Goal: Information Seeking & Learning: Learn about a topic

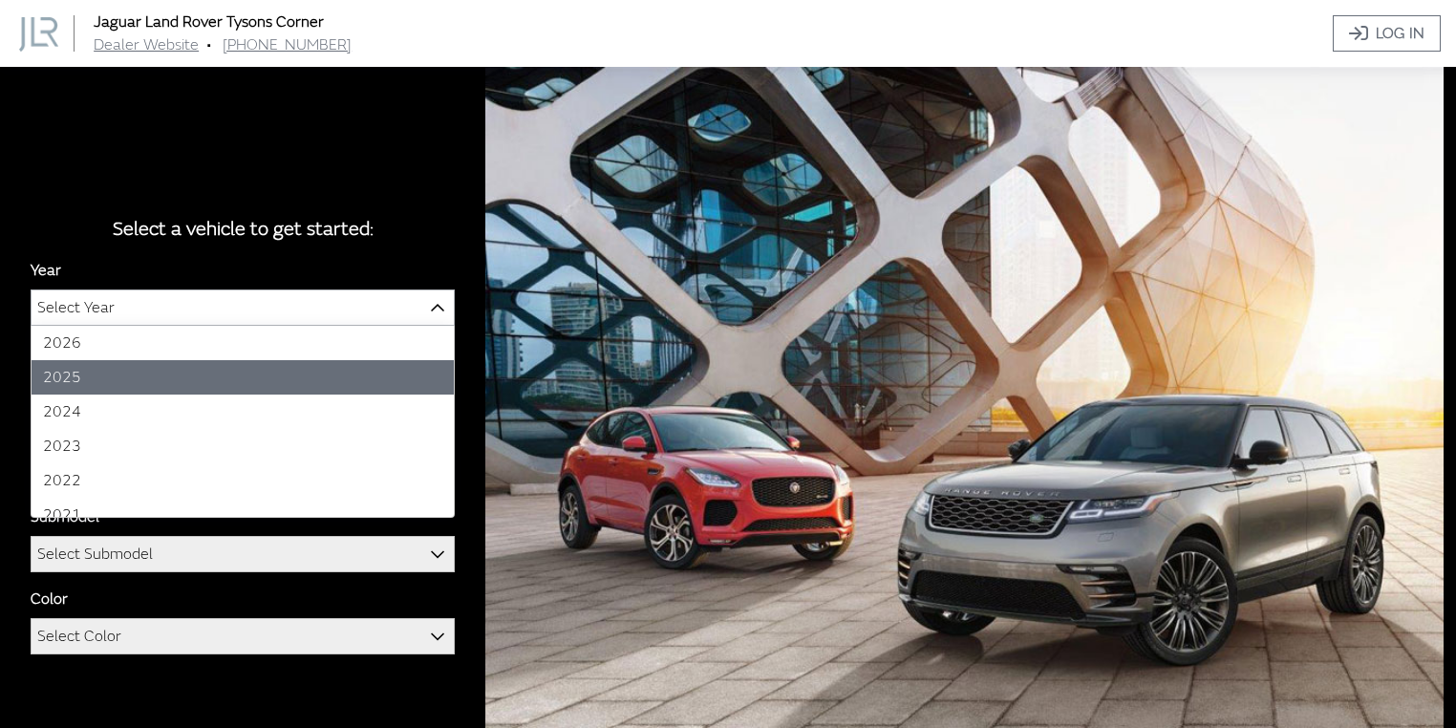
select select "43"
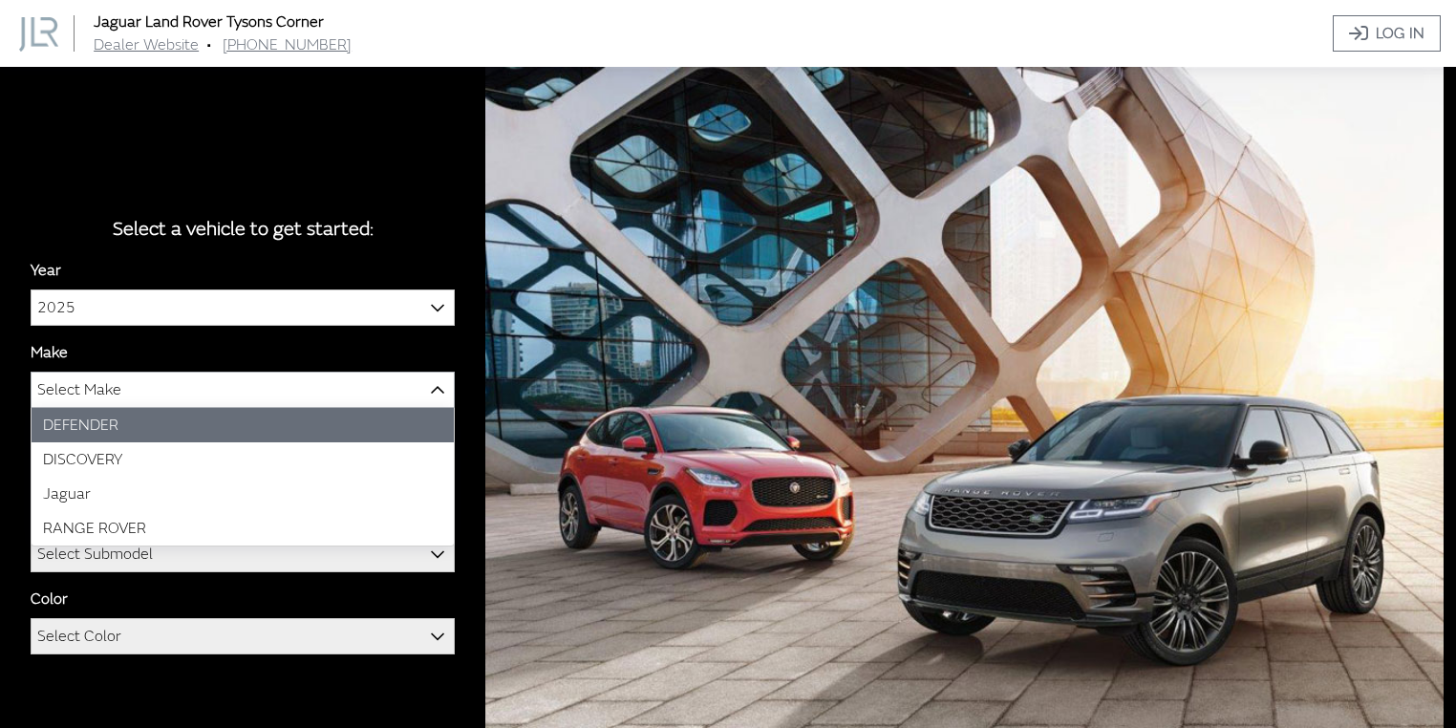
click at [206, 391] on span "Select Make" at bounding box center [243, 390] width 422 height 34
select select "64"
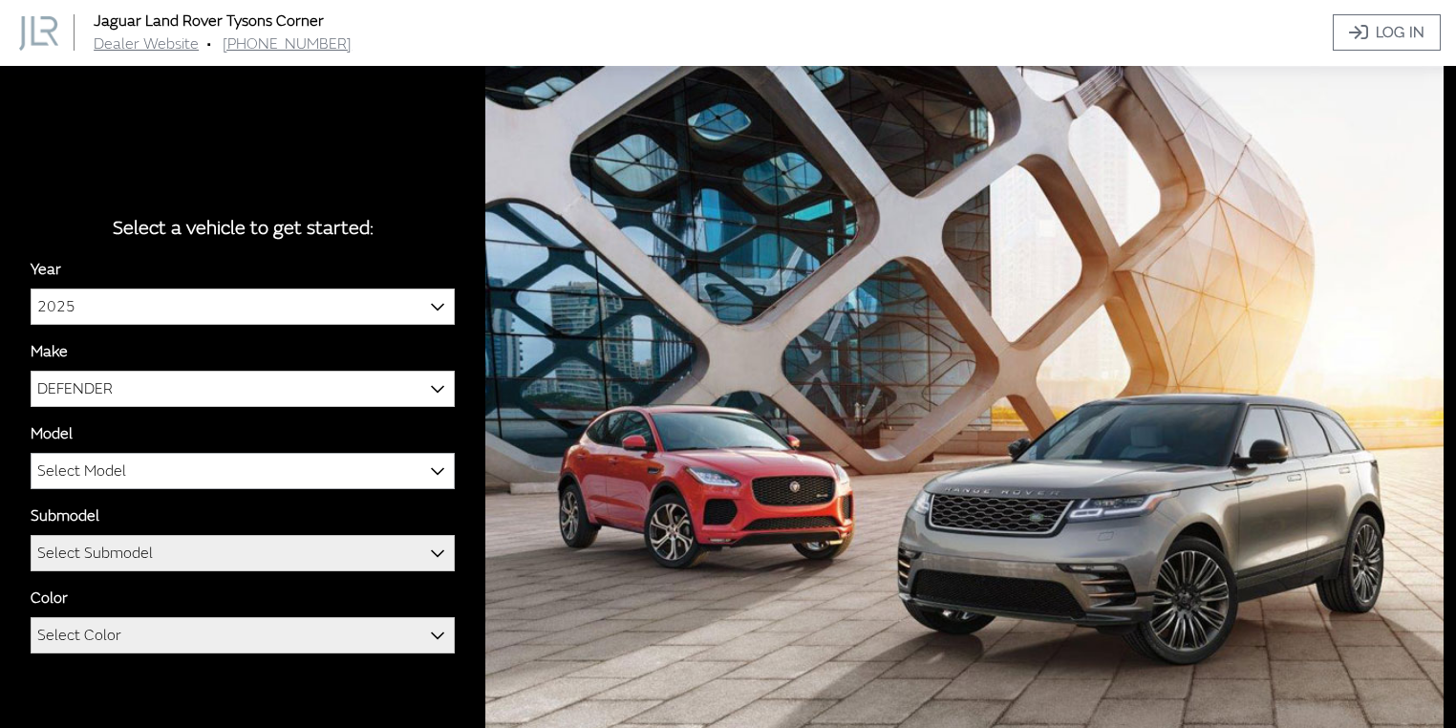
scroll to position [2, 0]
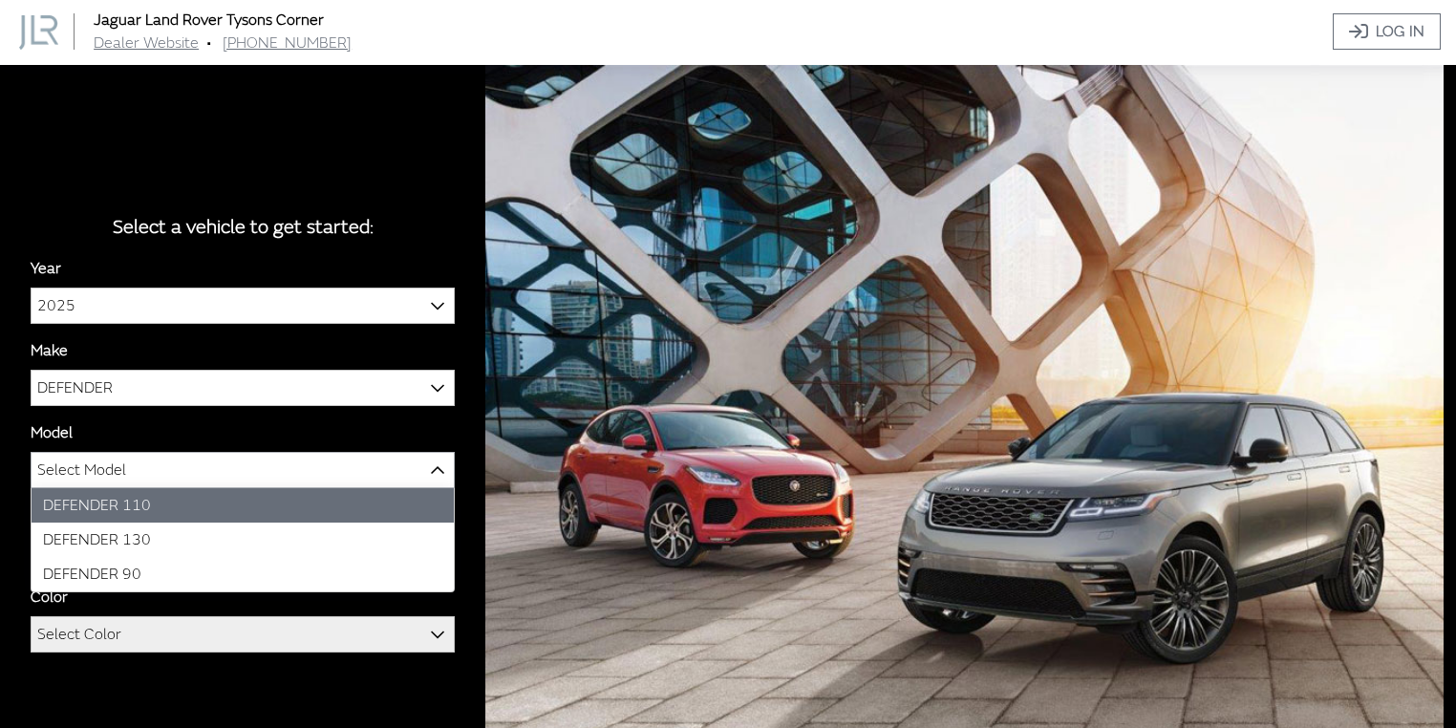
click at [156, 474] on span "Select Model" at bounding box center [243, 470] width 422 height 34
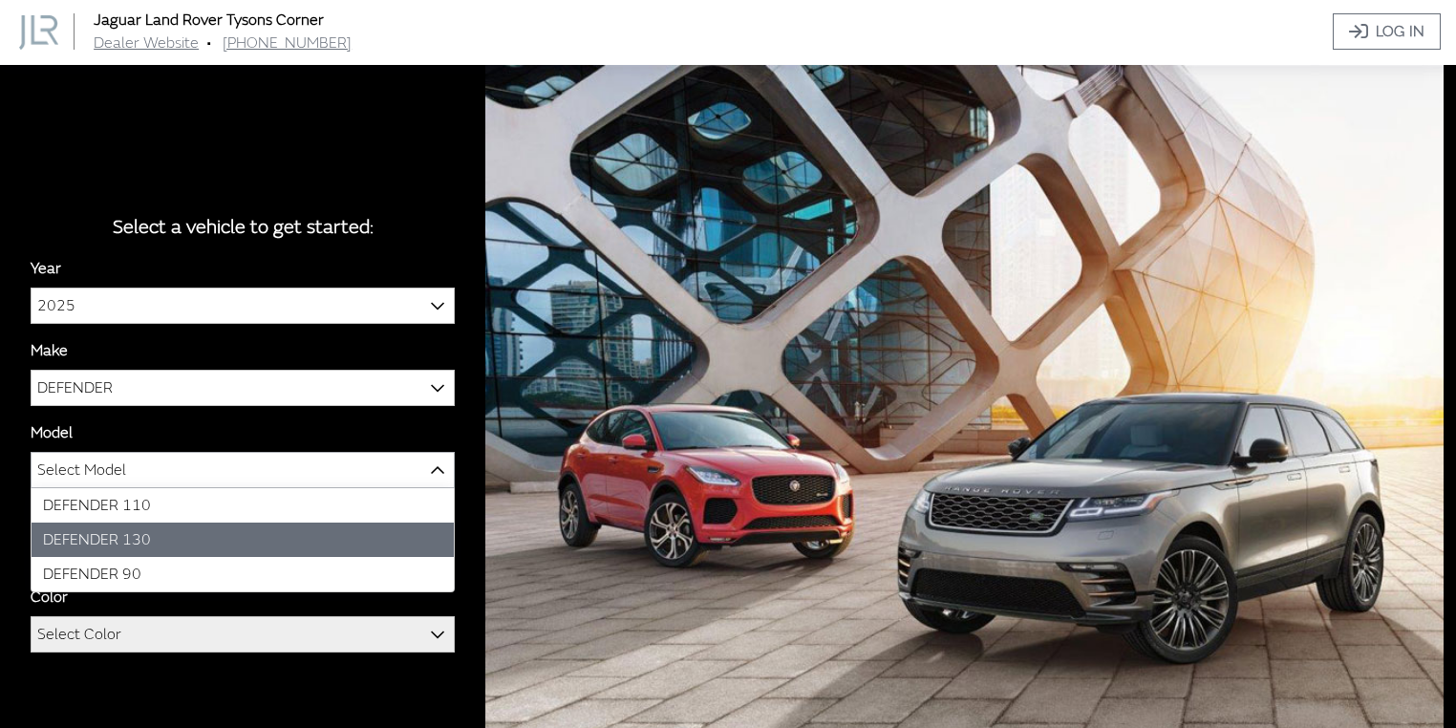
select select "1343"
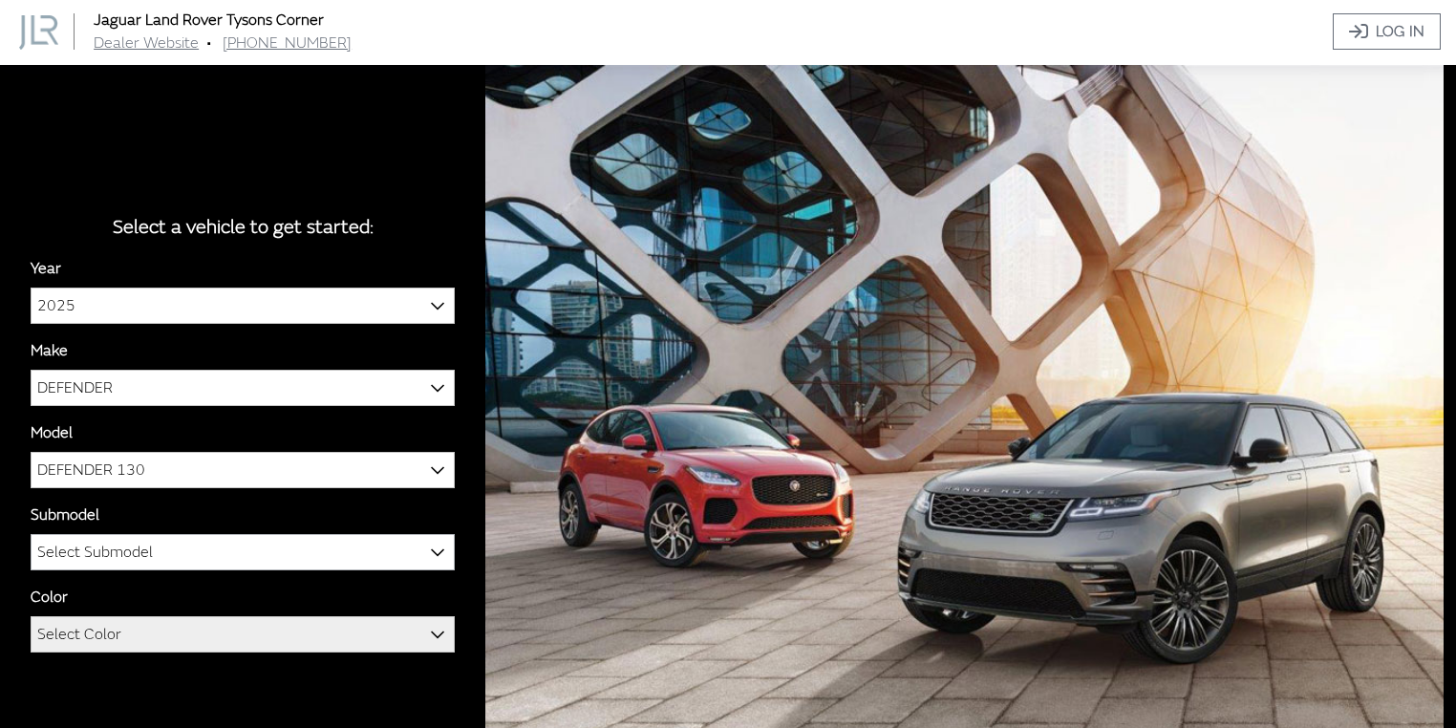
click at [168, 554] on span "Select Submodel" at bounding box center [243, 552] width 422 height 34
click at [241, 633] on span "Select Color" at bounding box center [243, 634] width 422 height 34
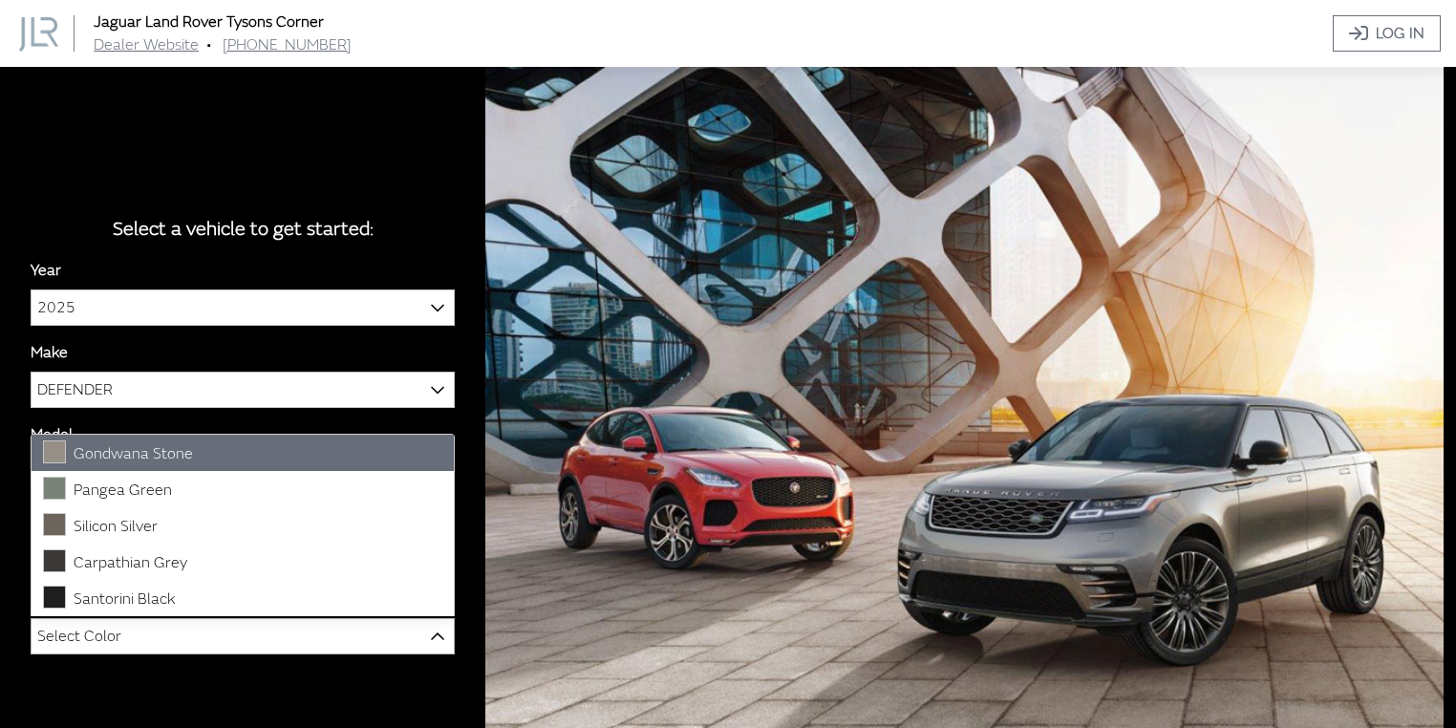
scroll to position [0, 0]
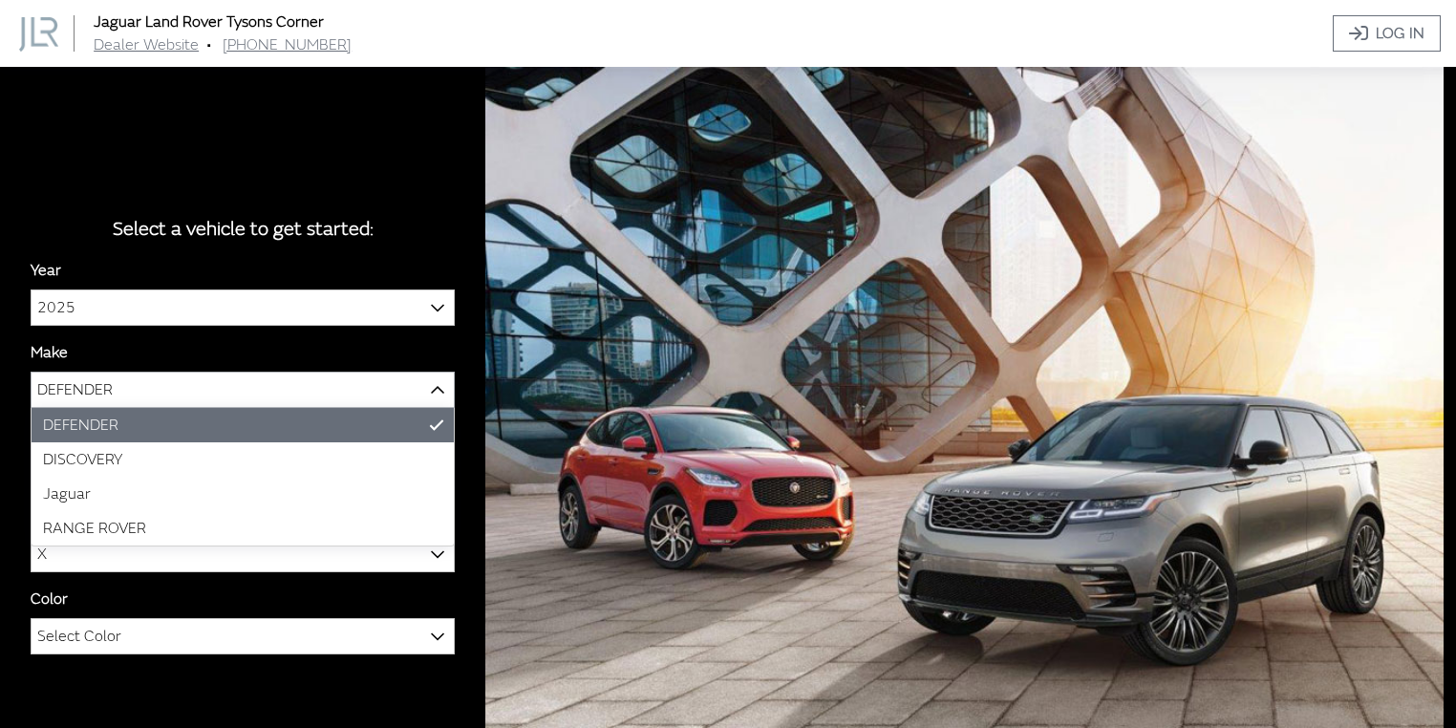
click at [302, 386] on span "DEFENDER" at bounding box center [243, 390] width 422 height 34
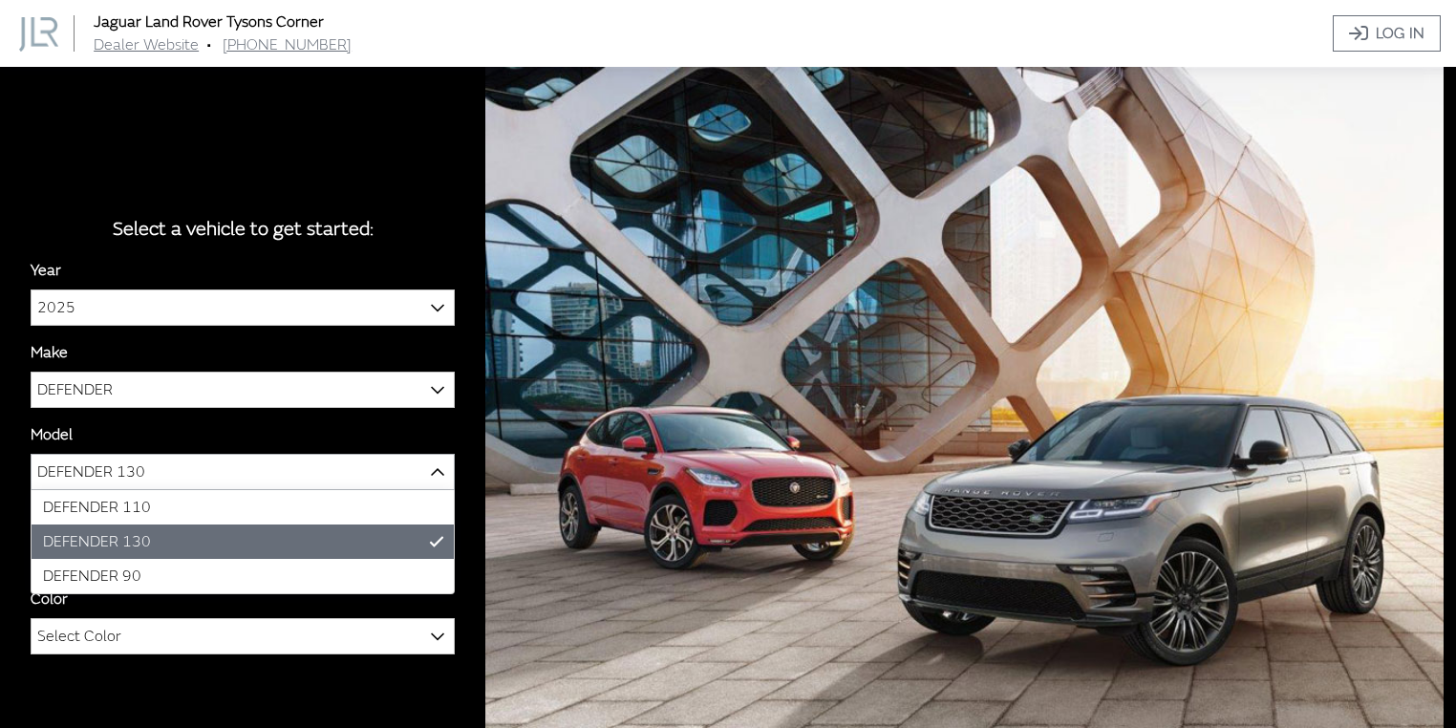
click at [163, 479] on span "DEFENDER 130" at bounding box center [243, 472] width 422 height 34
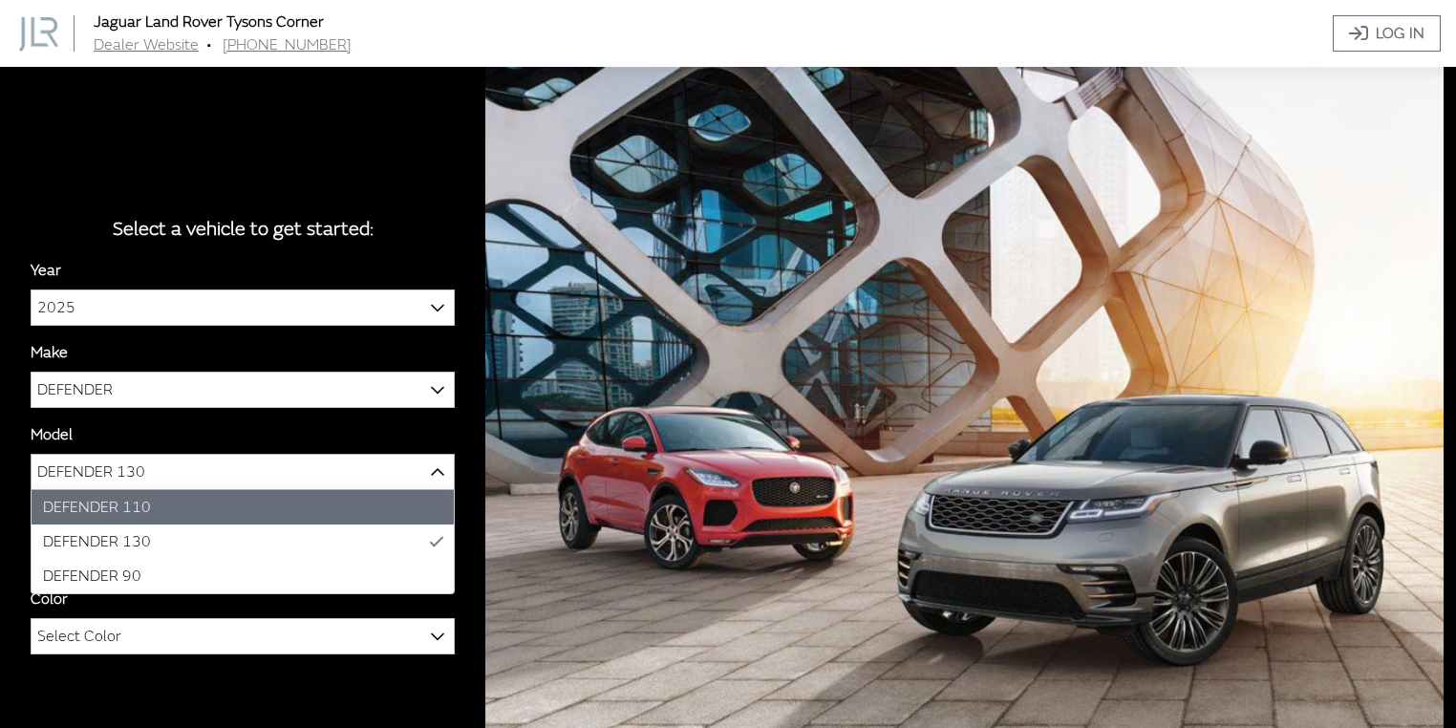
click at [226, 469] on span "DEFENDER 130" at bounding box center [243, 472] width 422 height 34
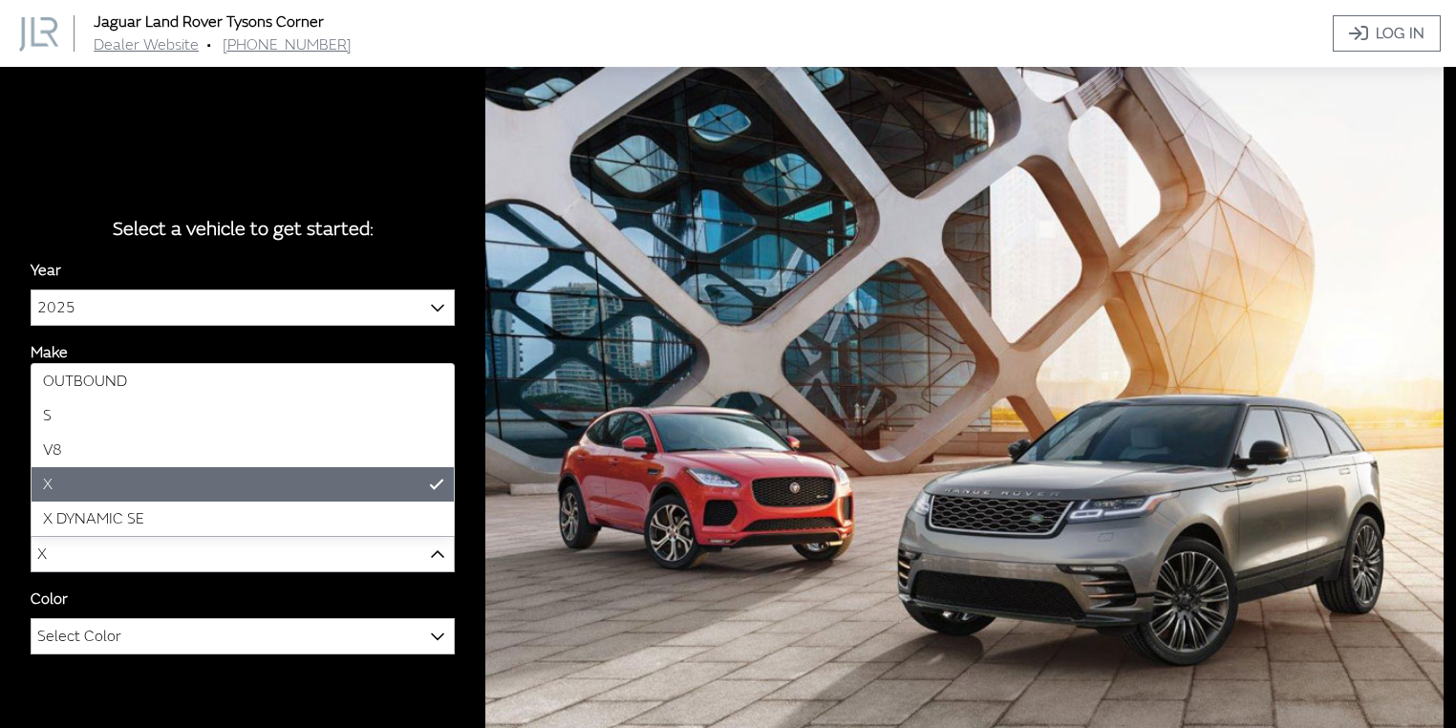
click at [431, 544] on b at bounding box center [431, 544] width 0 height 0
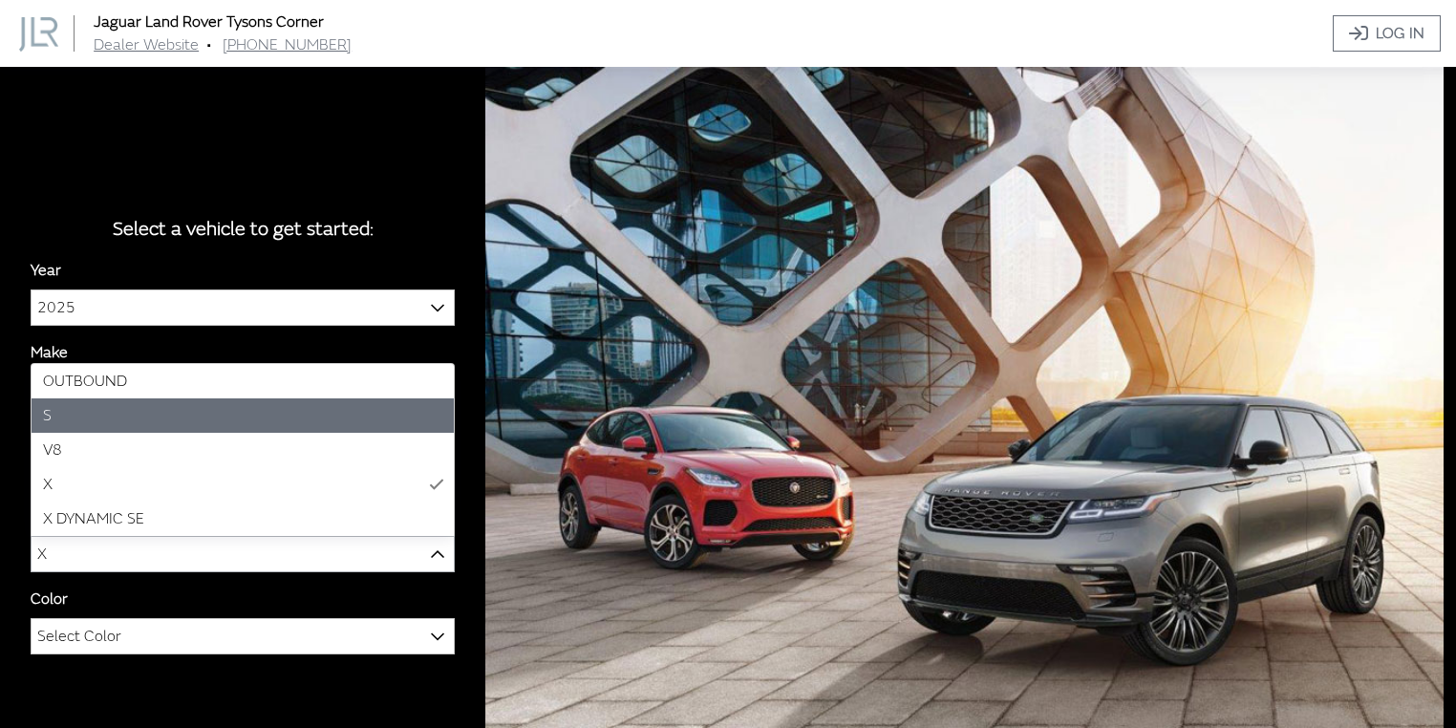
select select "129"
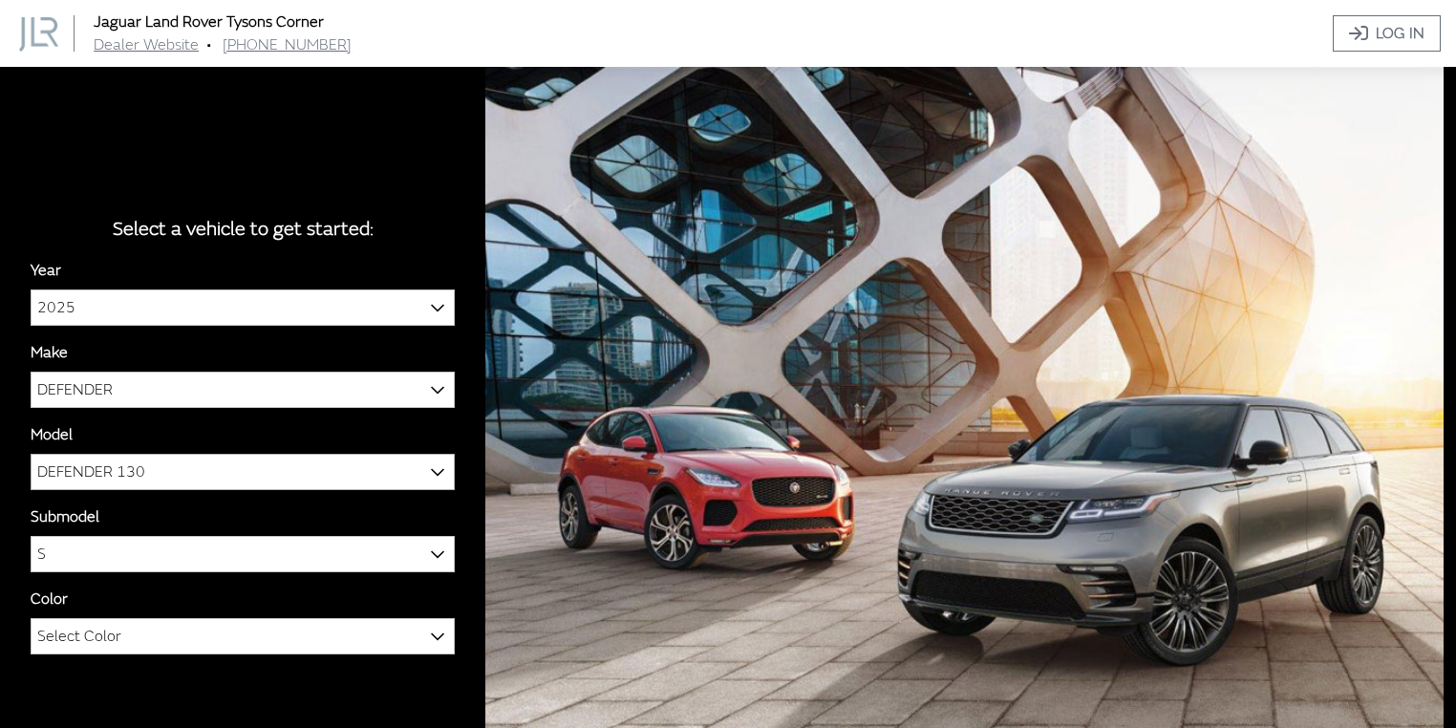
click at [231, 472] on span "DEFENDER 130" at bounding box center [243, 472] width 422 height 34
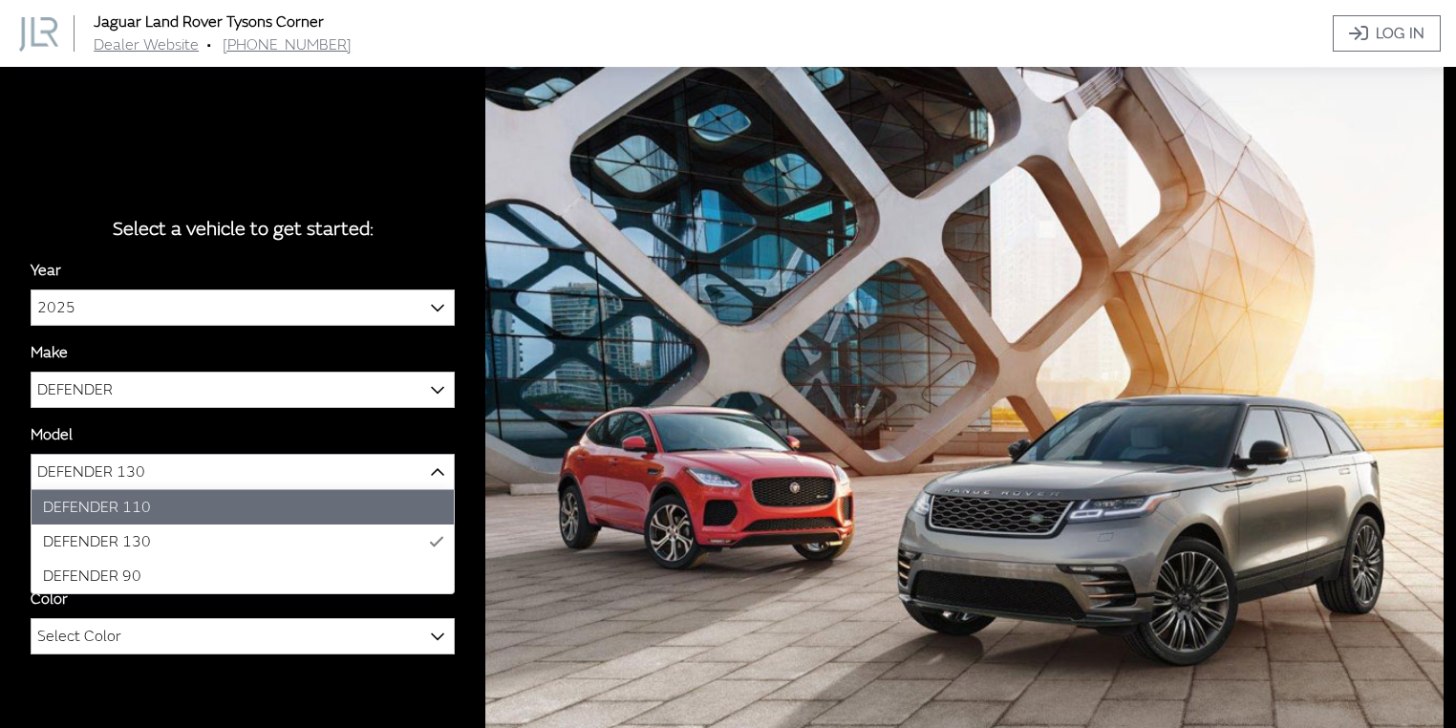
select select "1342"
select select "129"
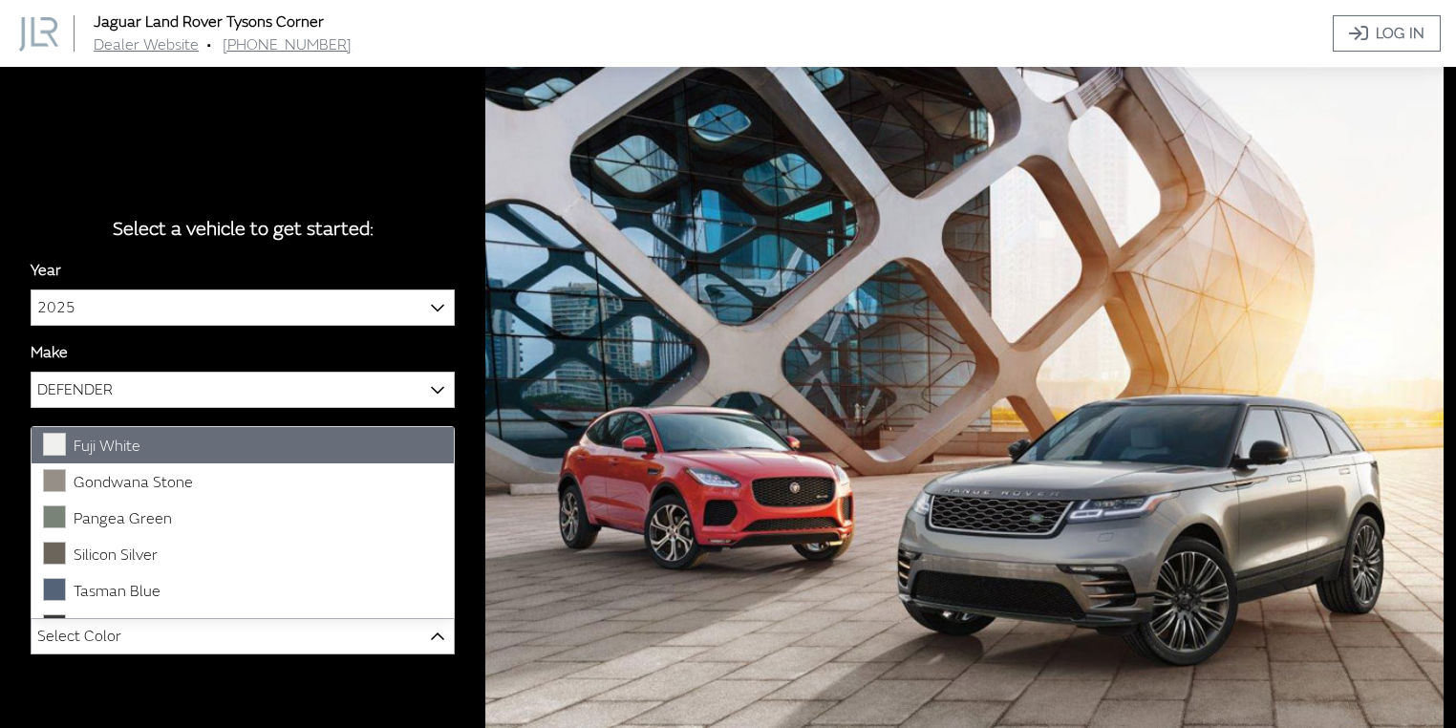
click at [116, 651] on span "Select Color" at bounding box center [79, 636] width 84 height 34
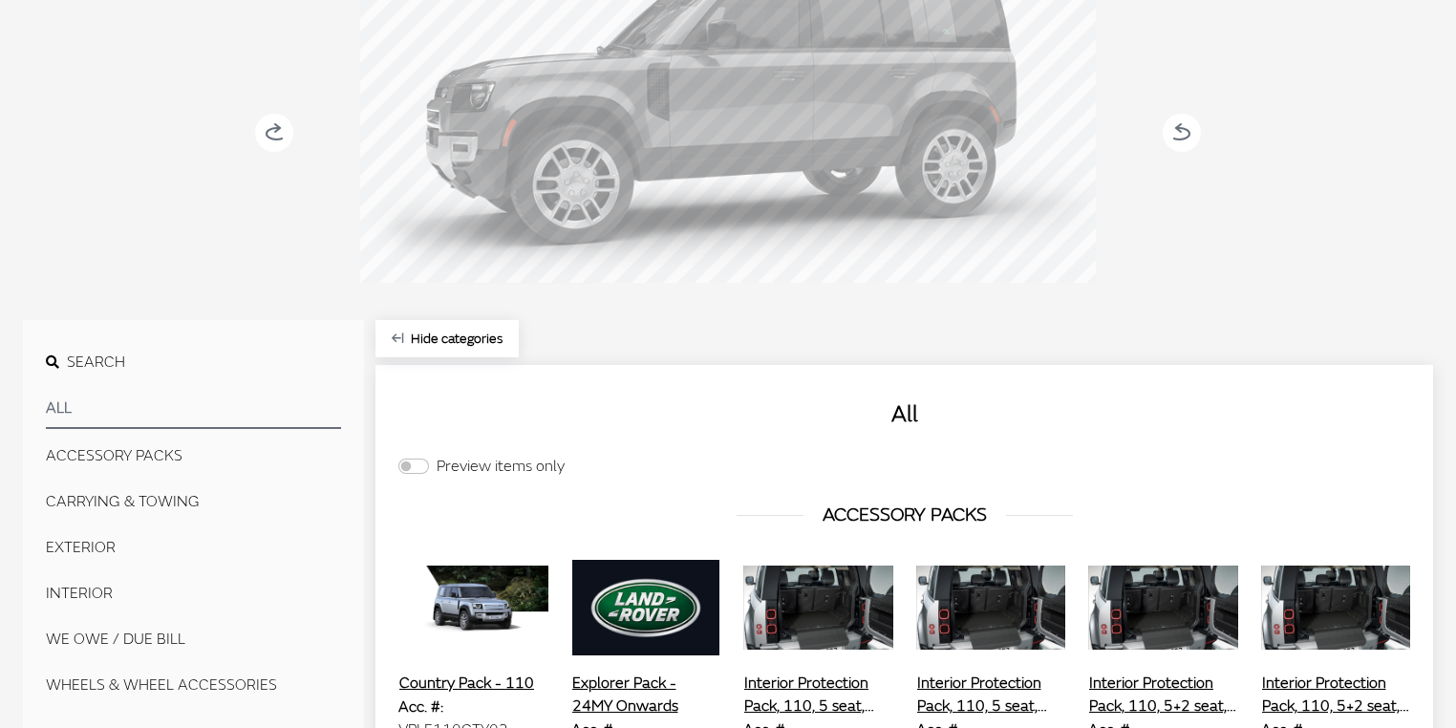
scroll to position [304, 0]
click at [141, 492] on button "CARRYING & TOWING" at bounding box center [193, 501] width 295 height 38
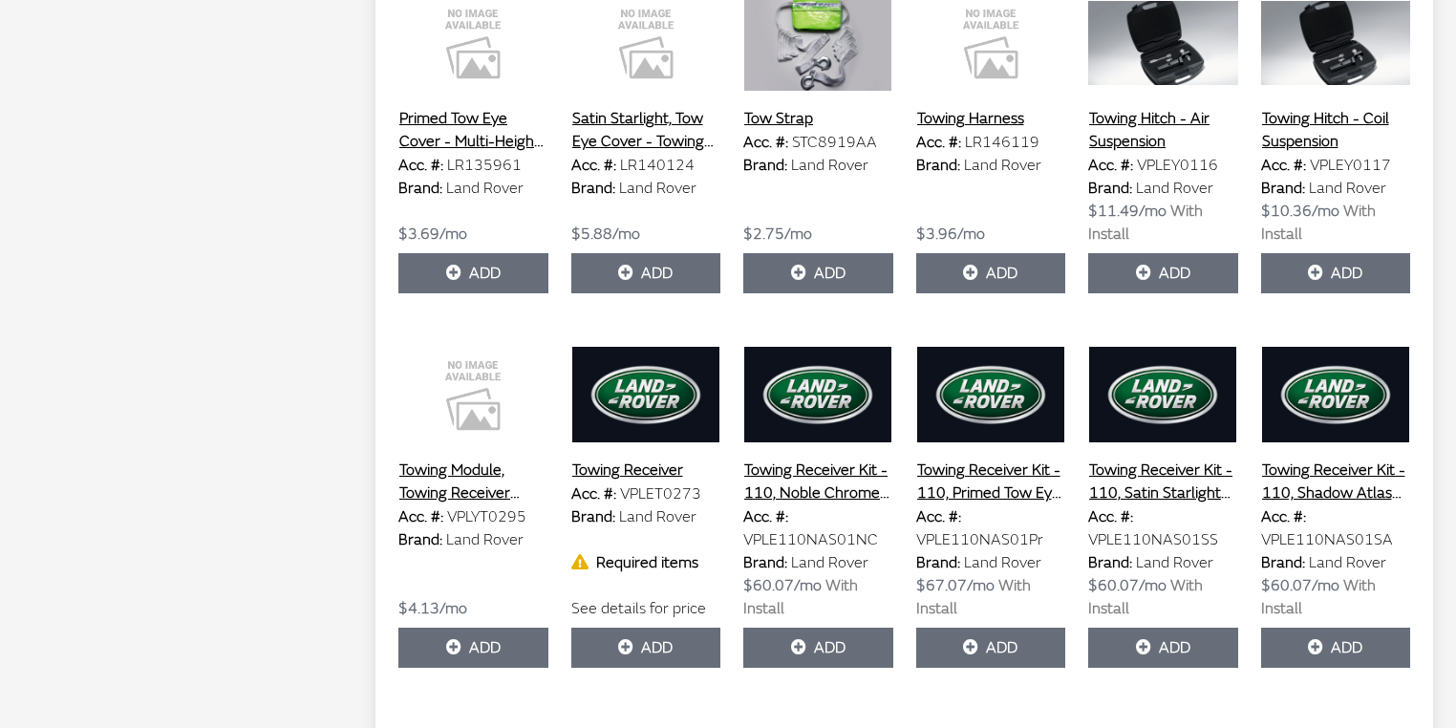
scroll to position [1755, 0]
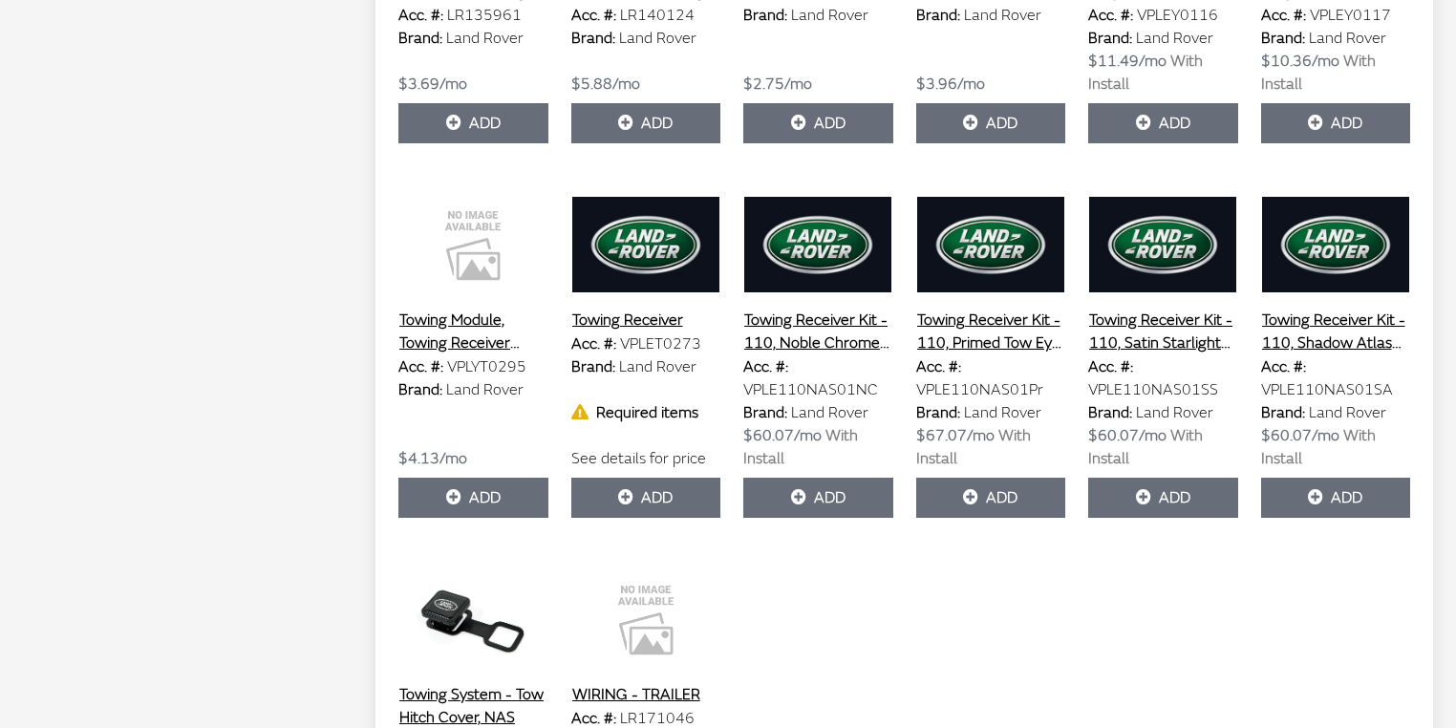
click at [810, 335] on button "Towing Receiver Kit - 110, Noble Chrome Tow Eye Cover, 23MY onwards" at bounding box center [818, 332] width 150 height 48
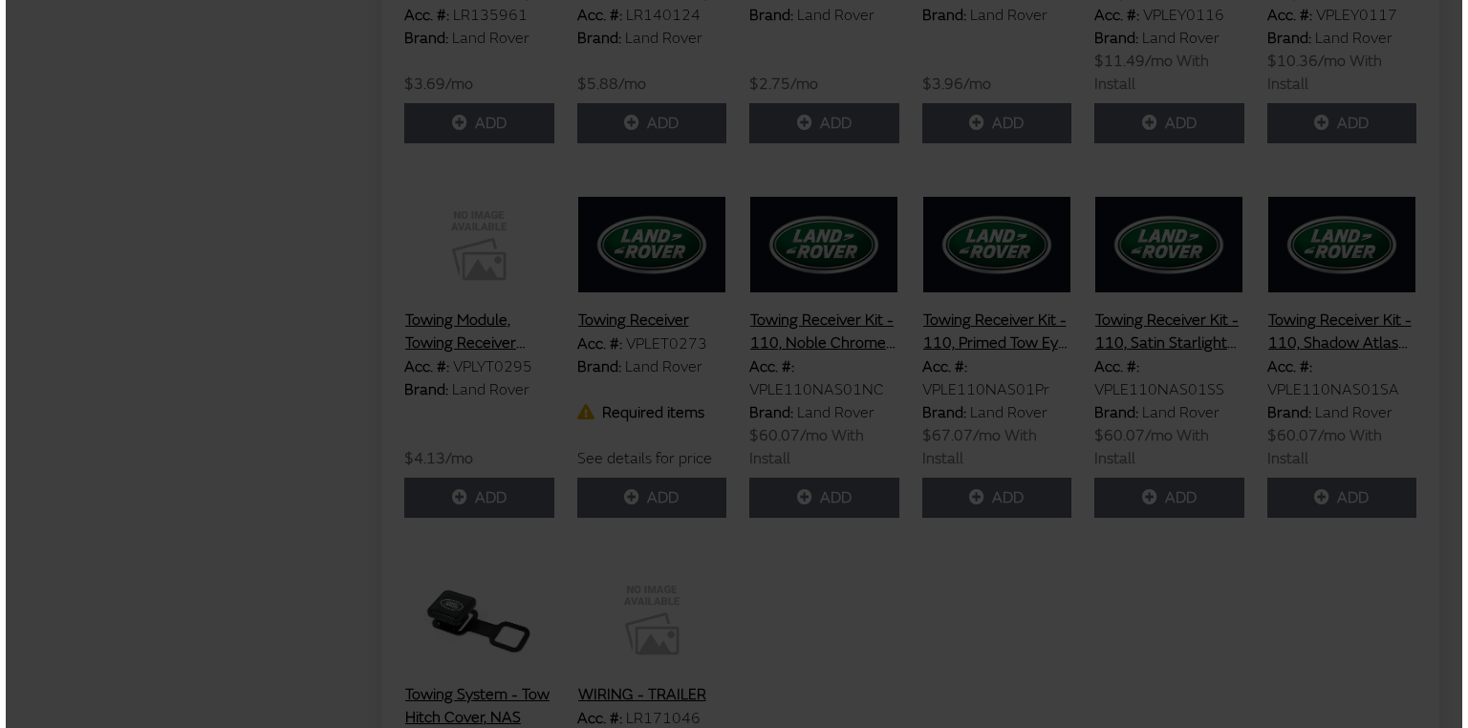
scroll to position [1905, 0]
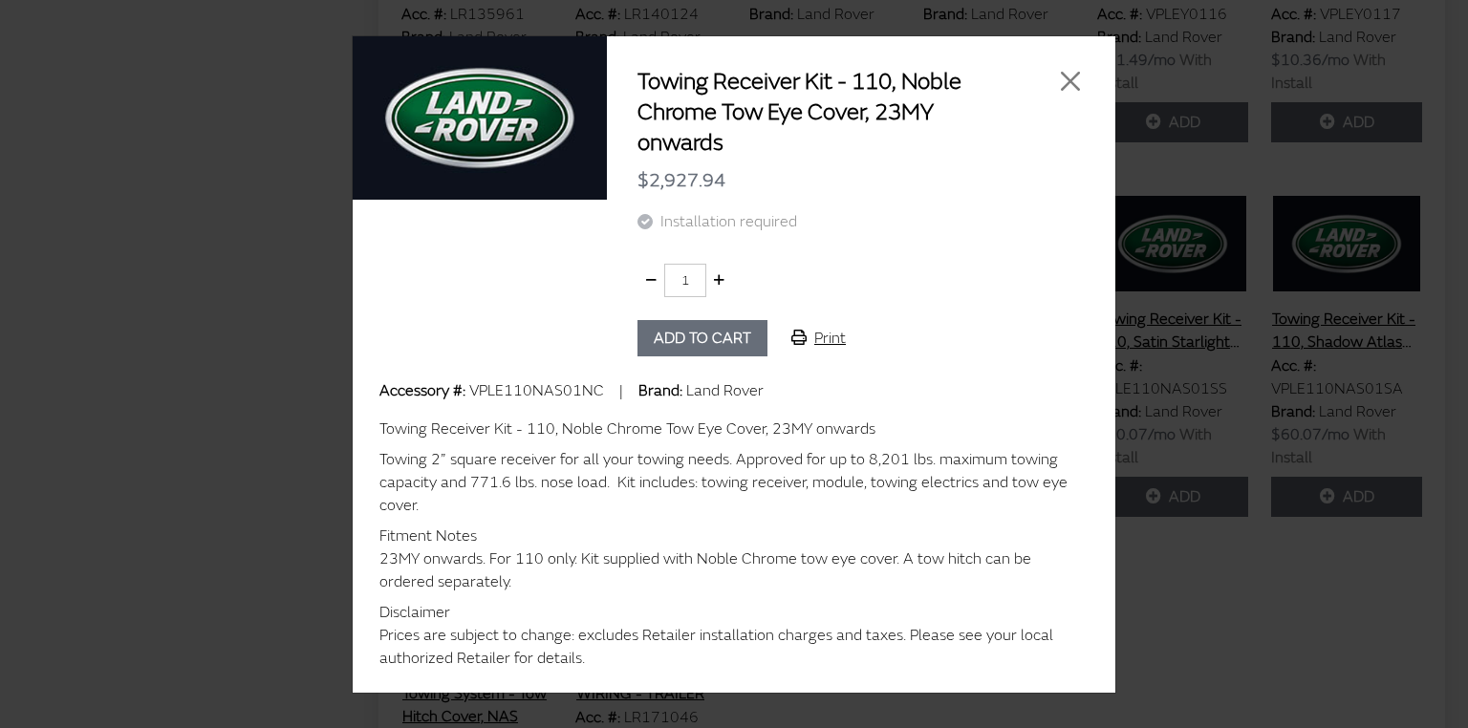
click at [825, 337] on button "Print" at bounding box center [818, 338] width 87 height 36
click at [1069, 89] on button "Close" at bounding box center [1070, 81] width 29 height 29
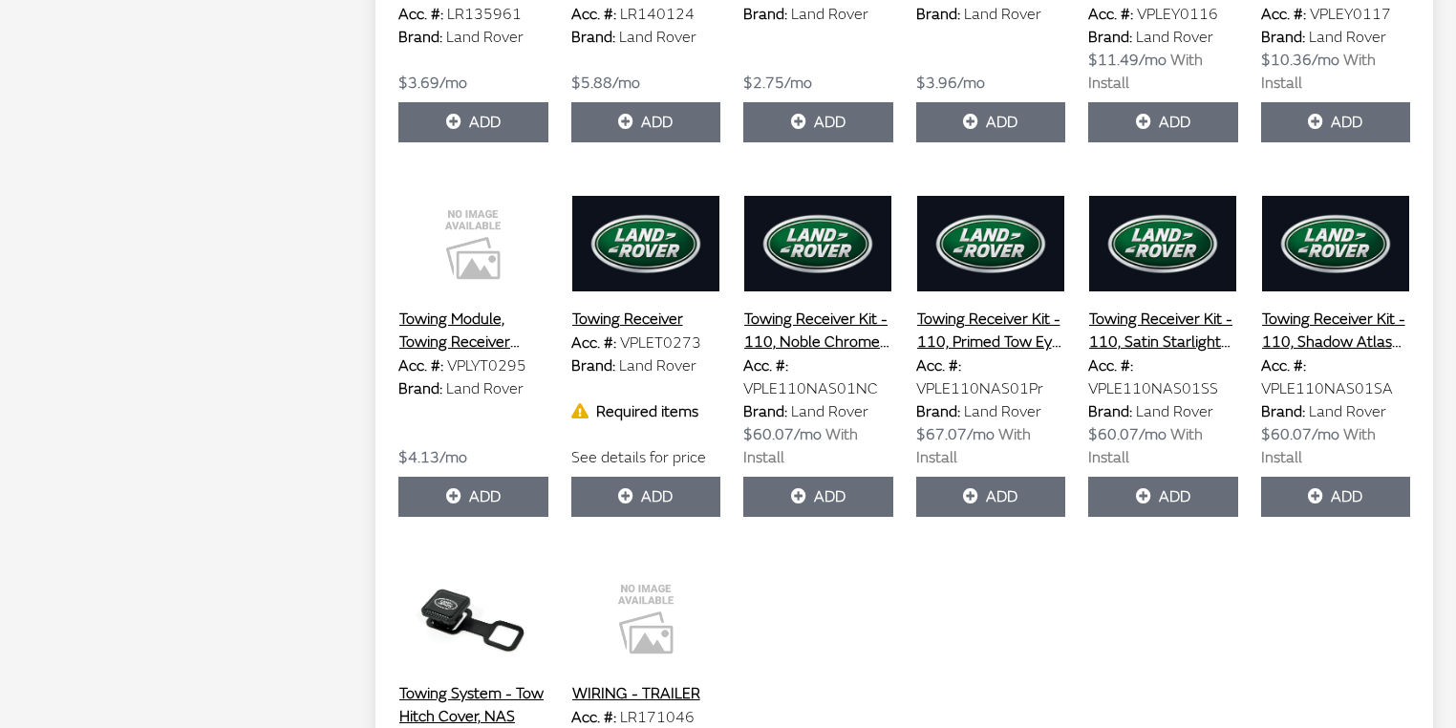
click at [621, 313] on button "Towing Receiver" at bounding box center [627, 319] width 113 height 25
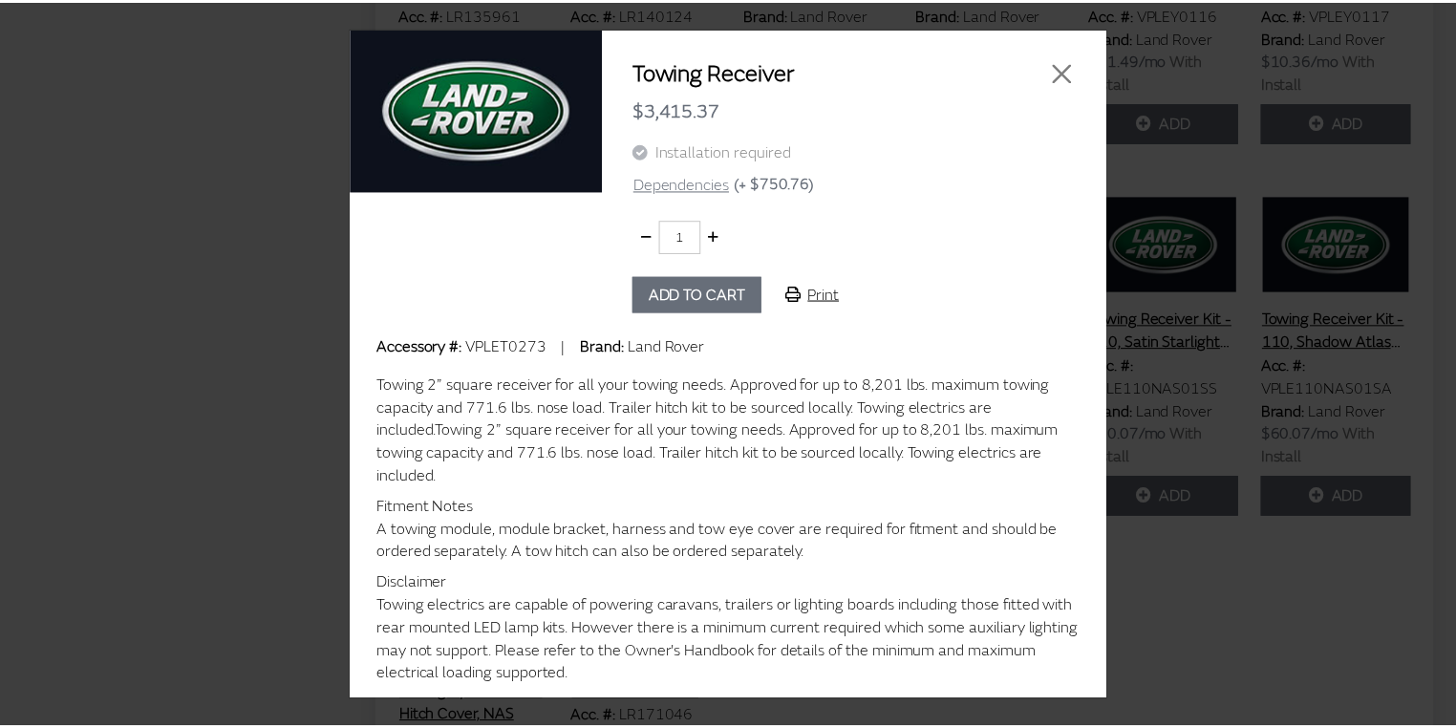
scroll to position [0, 0]
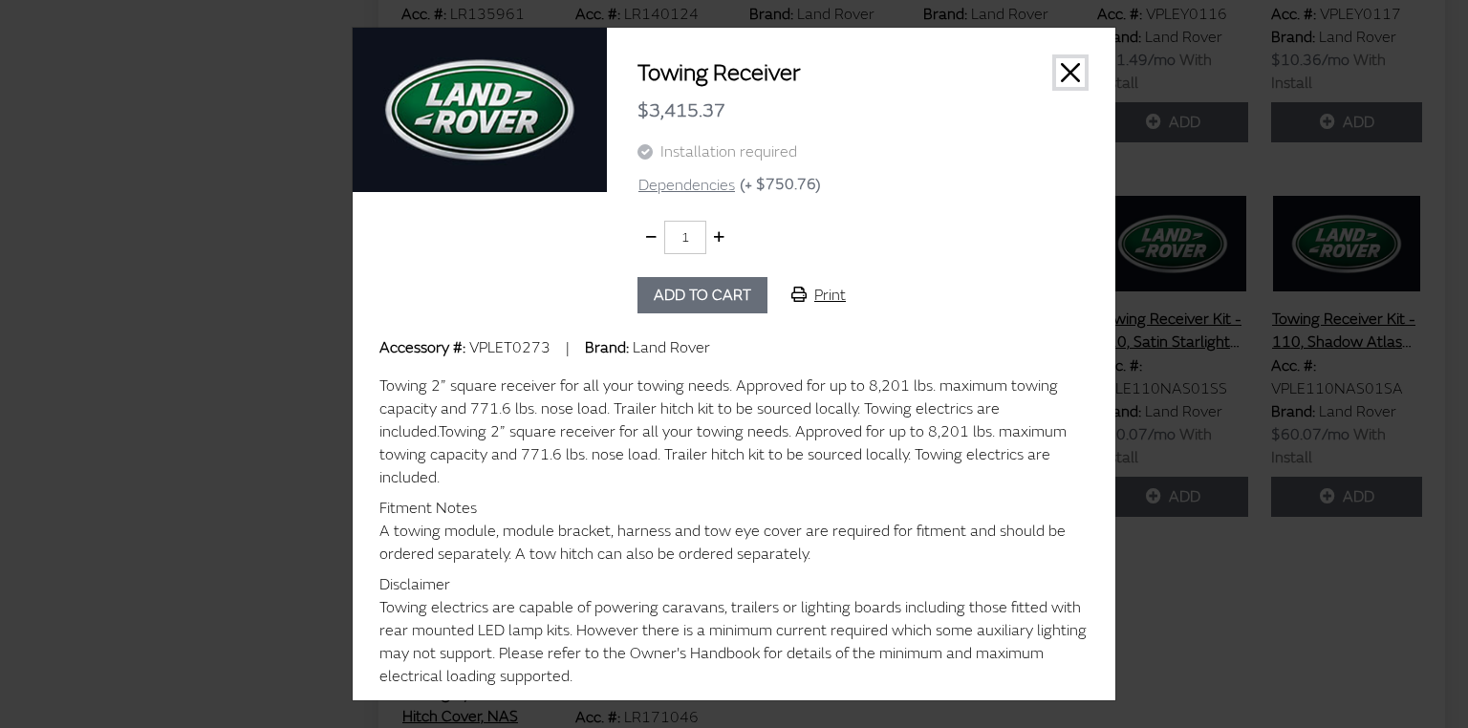
click at [1061, 73] on button "Close" at bounding box center [1070, 72] width 29 height 29
